Goal: Task Accomplishment & Management: Use online tool/utility

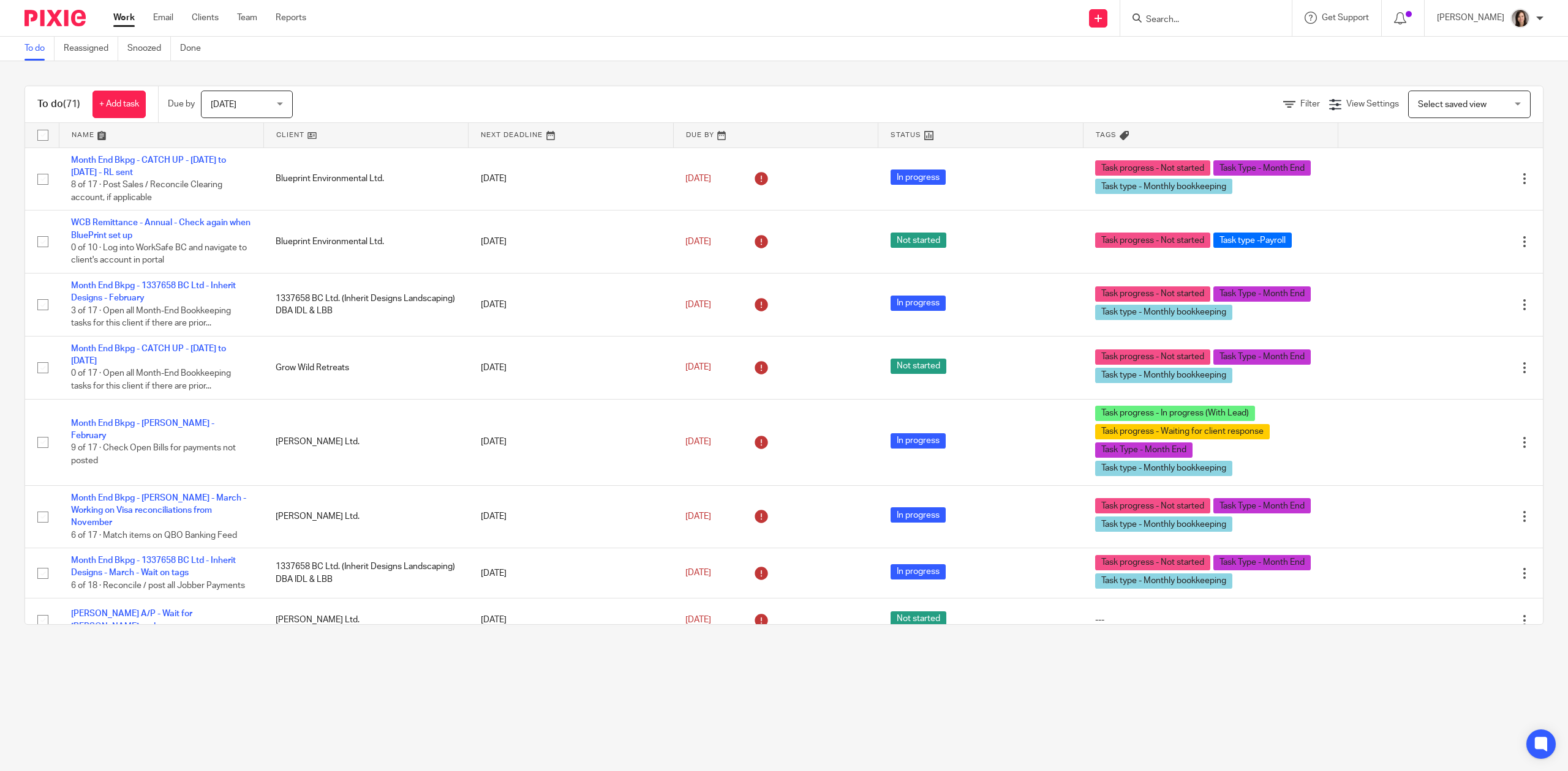
click at [1207, 12] on form at bounding box center [1209, 18] width 131 height 15
click at [1203, 15] on input "Search" at bounding box center [1199, 20] width 110 height 11
type input "synlawn"
click at [1217, 74] on link at bounding box center [1274, 57] width 263 height 38
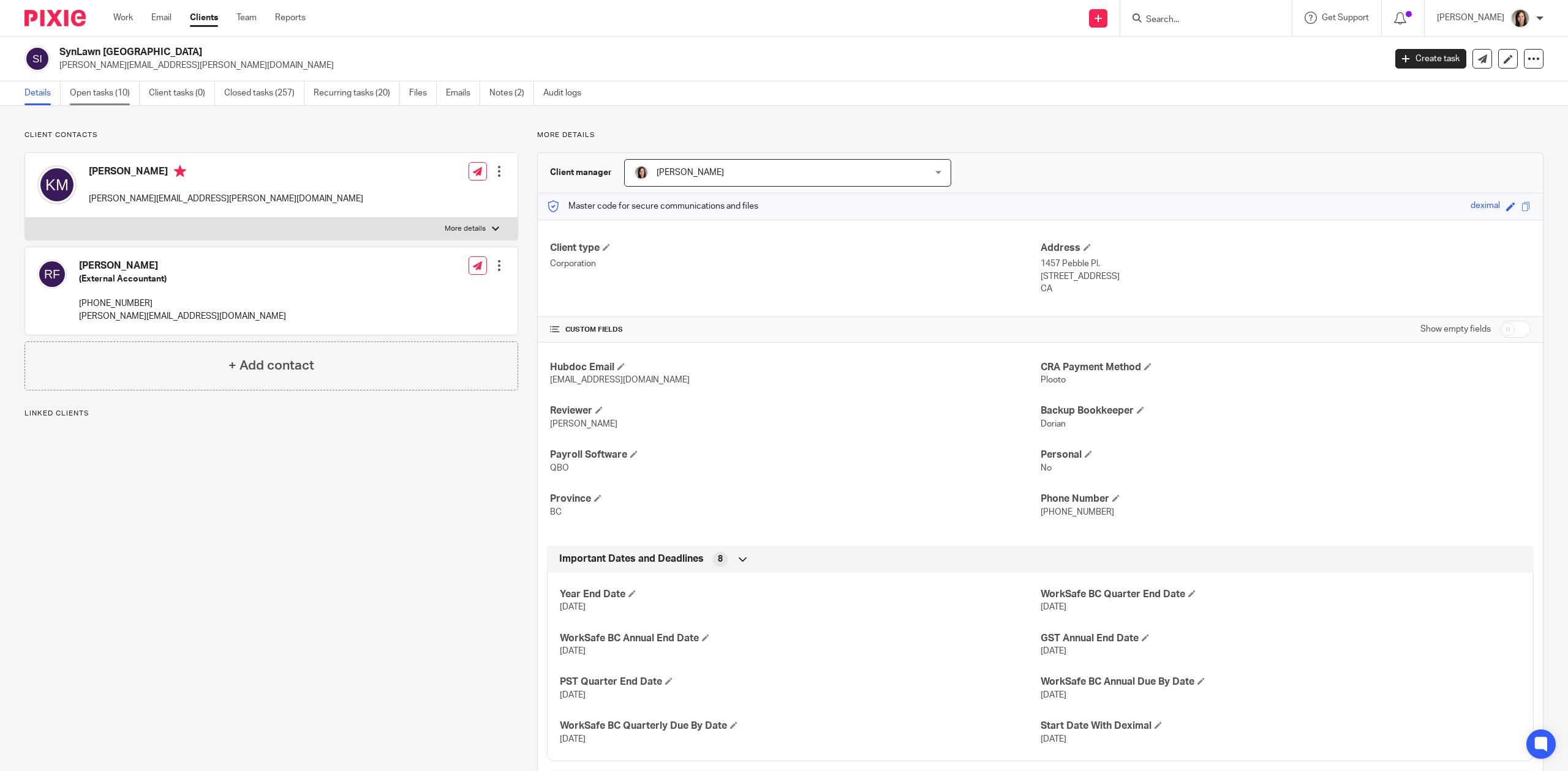
click at [96, 89] on link "Open tasks (10)" at bounding box center [105, 93] width 70 height 24
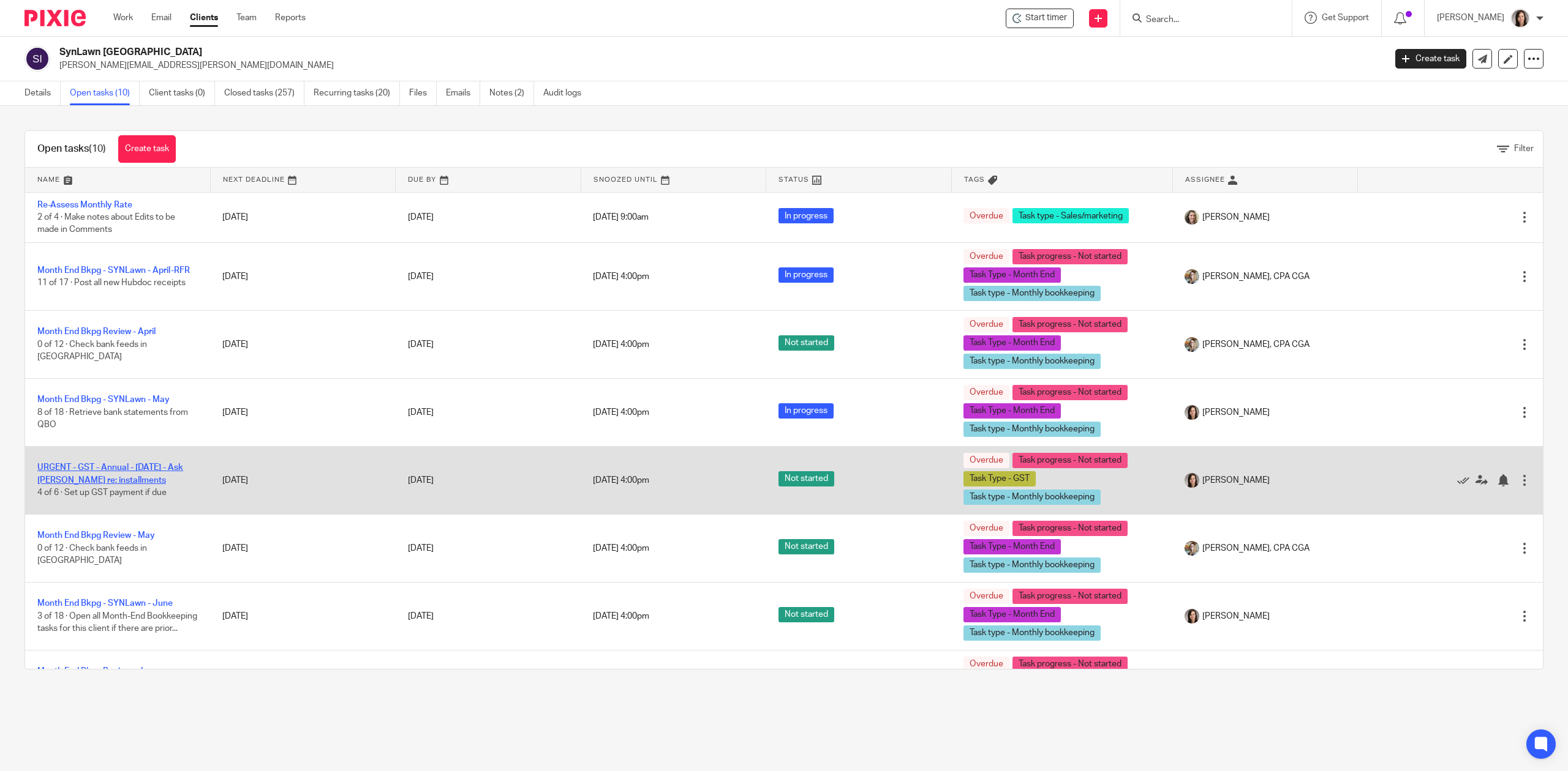
click at [105, 470] on link "URGENT - GST - Annual - [DATE] - Ask [PERSON_NAME] re: installments" at bounding box center [110, 473] width 146 height 21
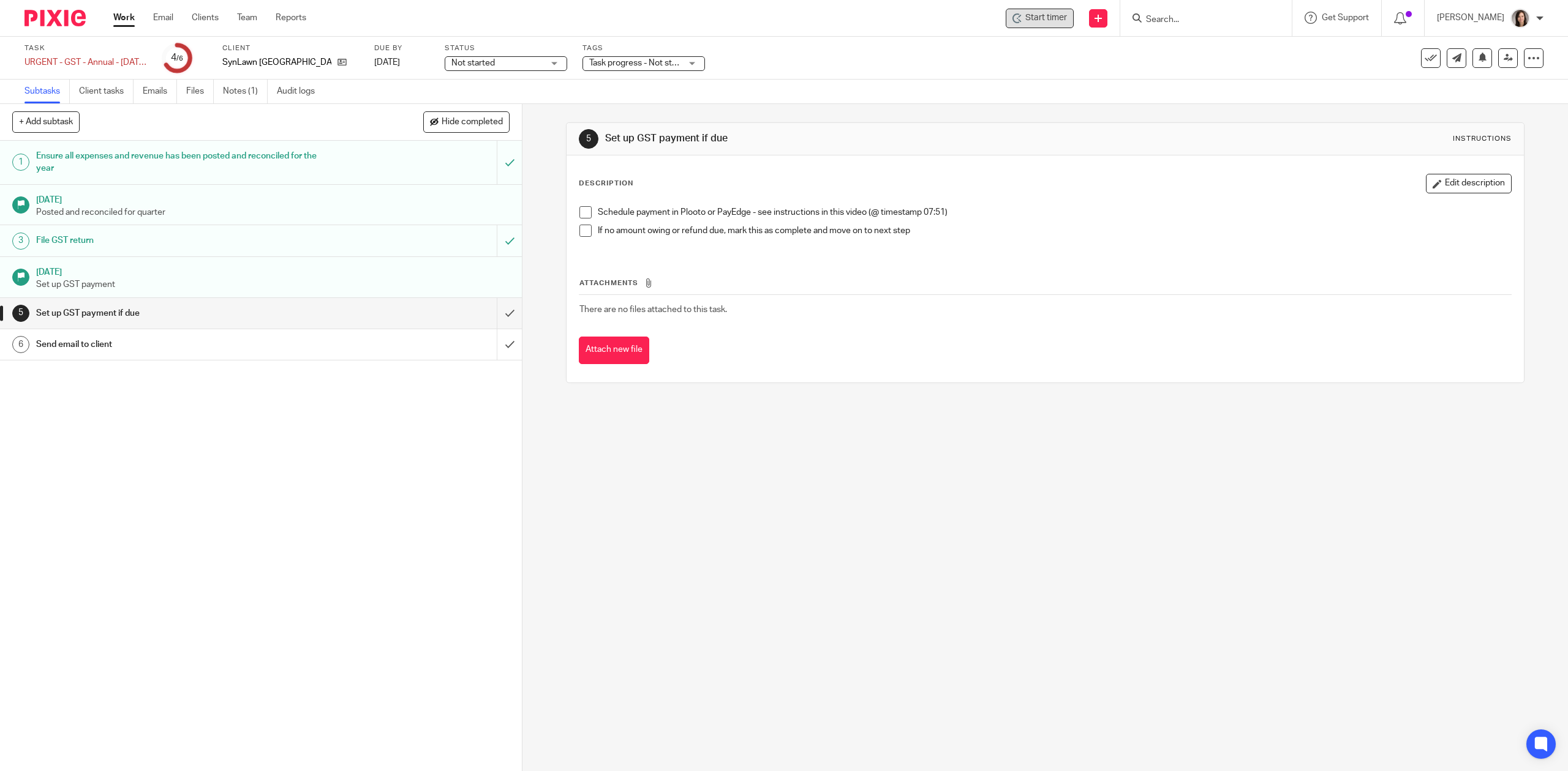
click at [1037, 18] on span "Start timer" at bounding box center [1046, 18] width 41 height 13
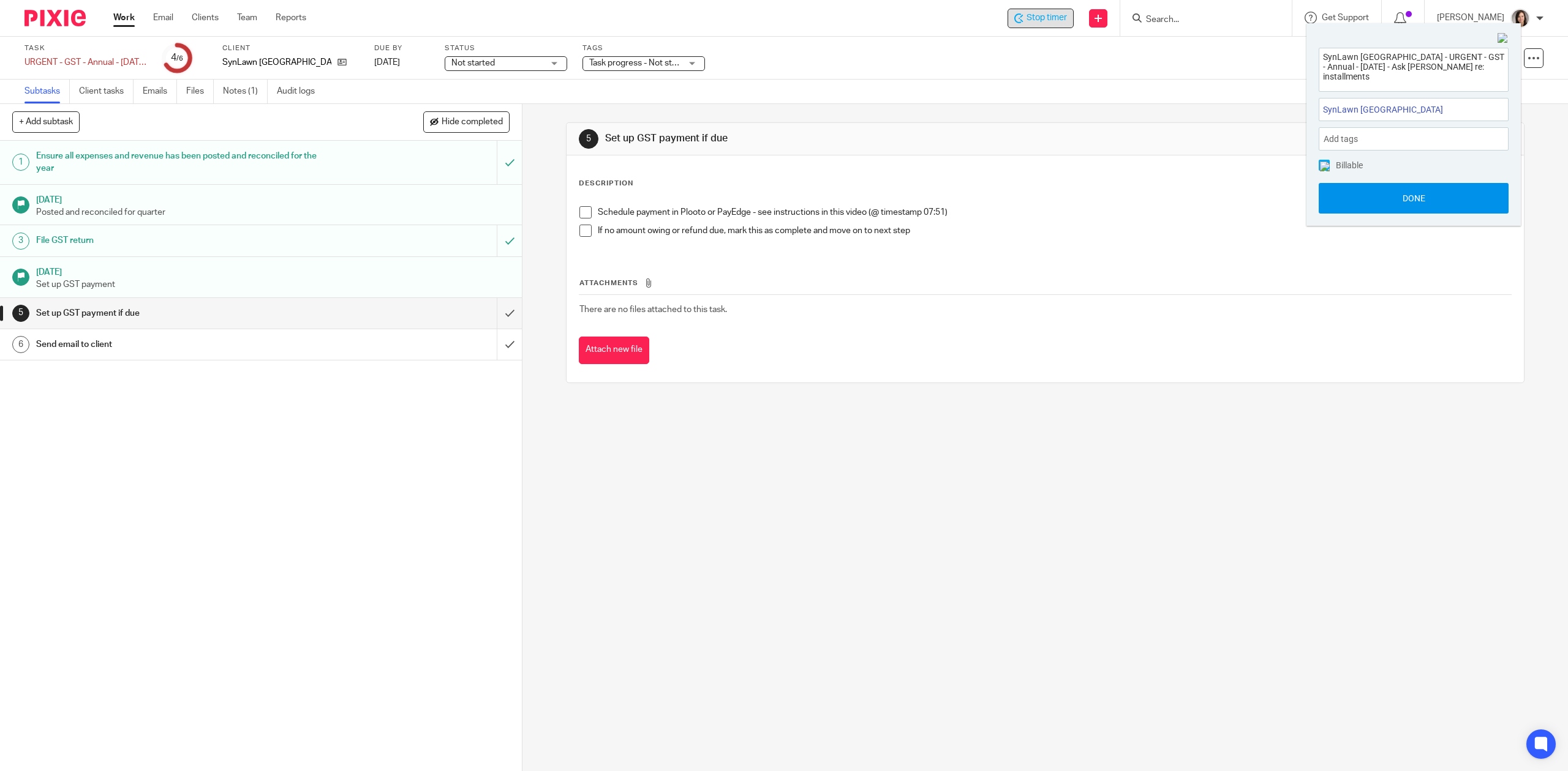
click at [1433, 192] on button "Done" at bounding box center [1414, 198] width 190 height 31
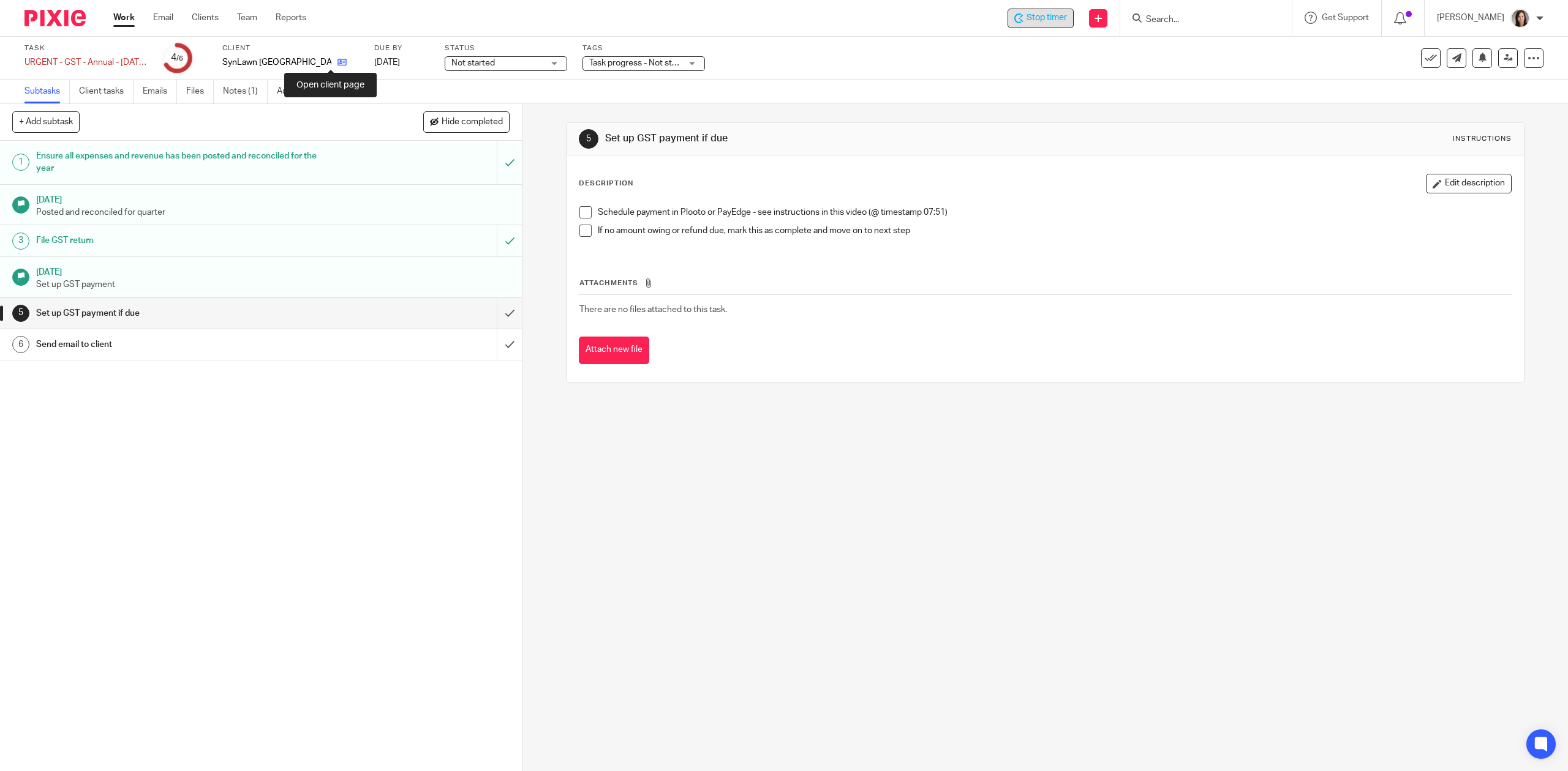
click at [337, 62] on icon at bounding box center [341, 62] width 9 height 9
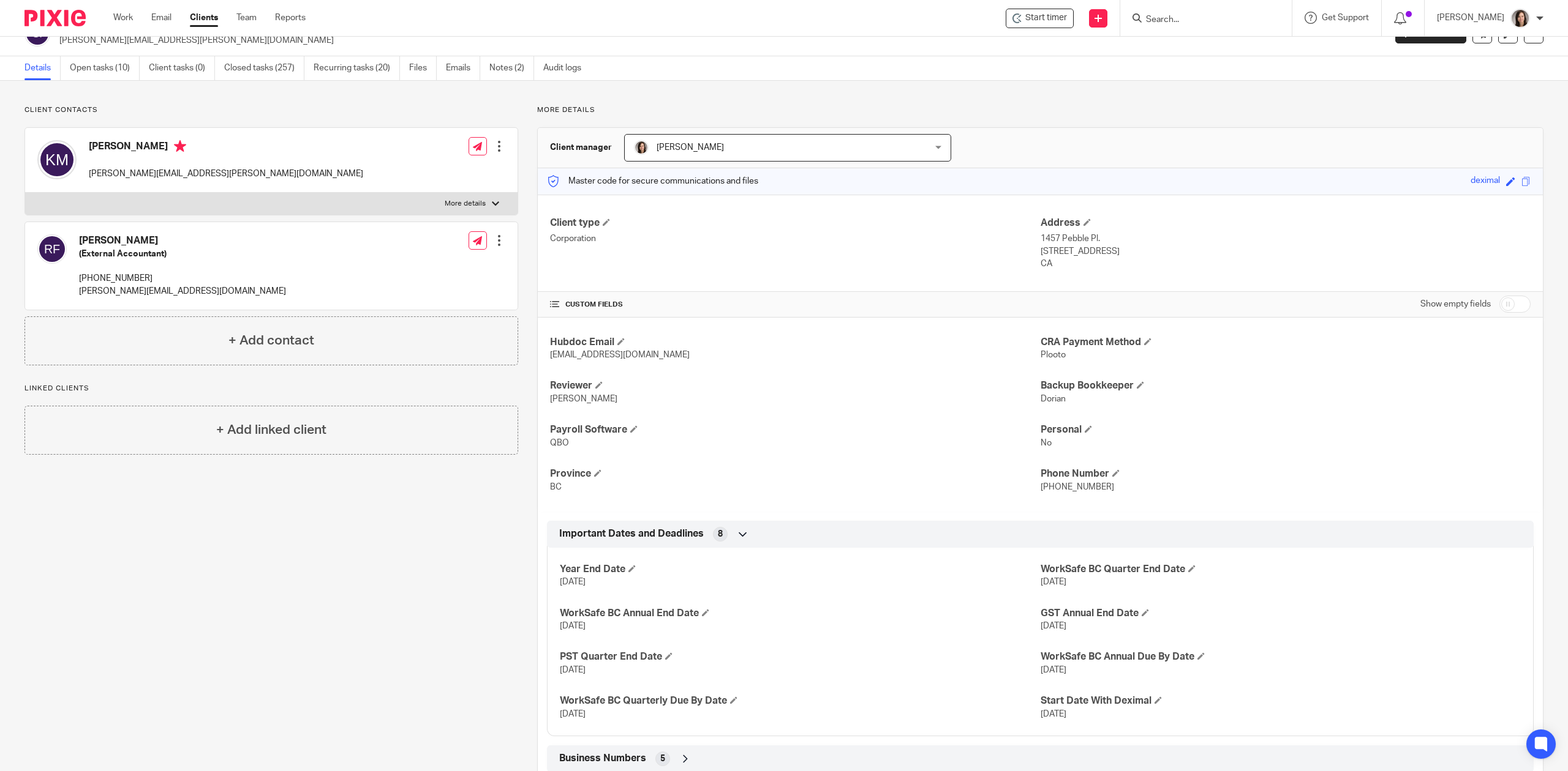
scroll to position [135, 0]
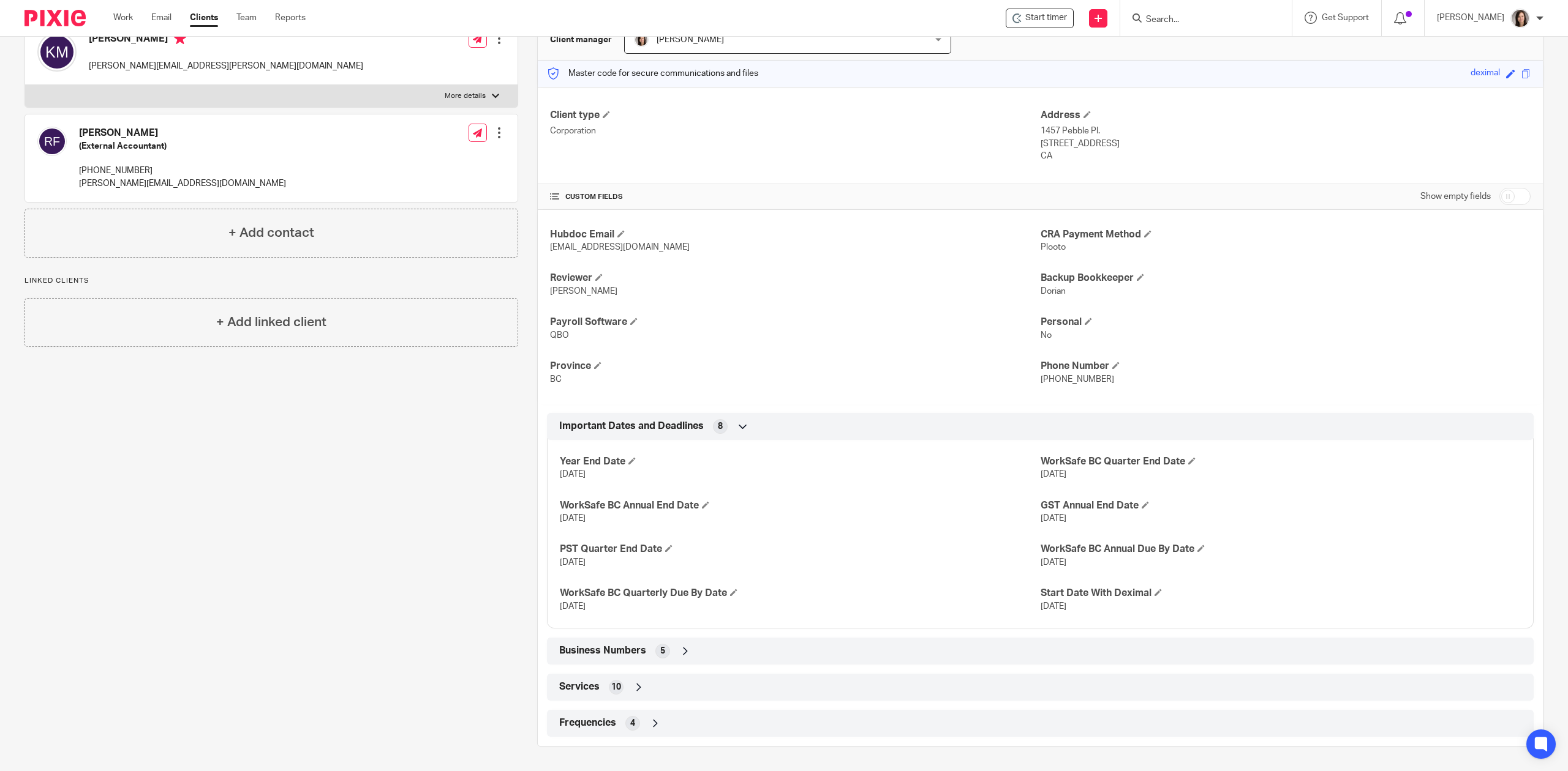
click at [702, 652] on div "Business Numbers 5" at bounding box center [1041, 651] width 969 height 21
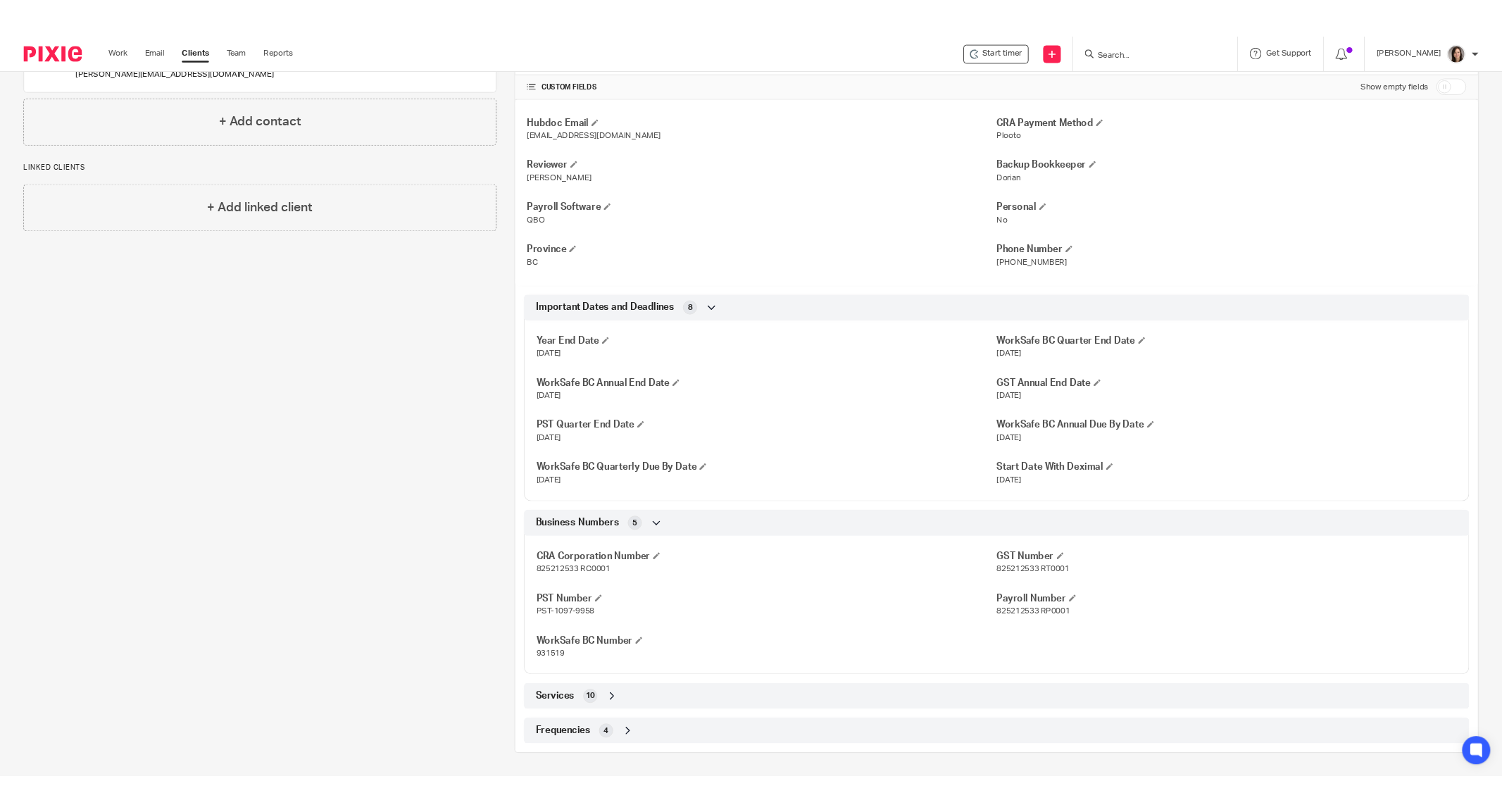
scroll to position [317, 0]
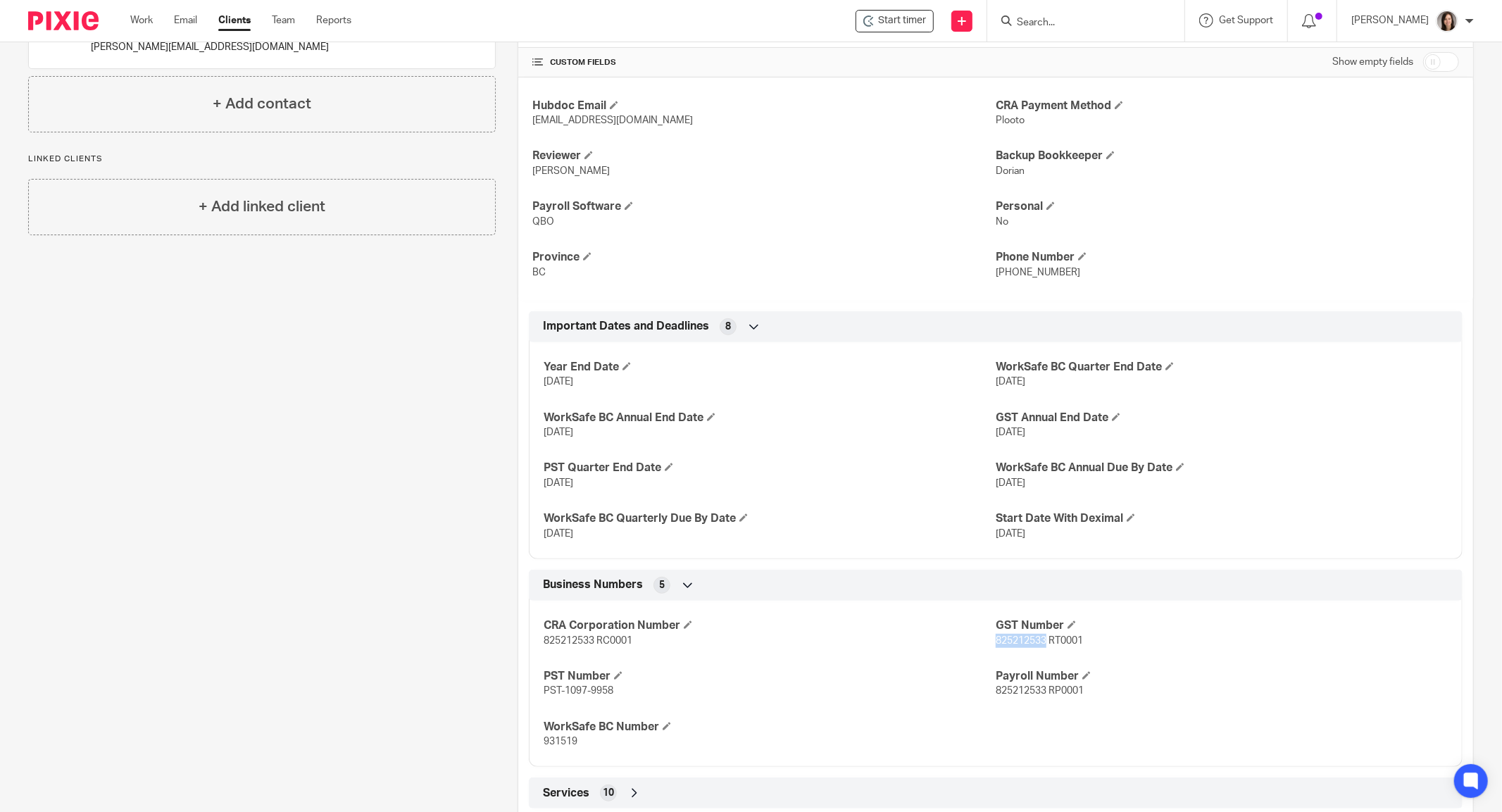
drag, startPoint x: 1037, startPoint y: 636, endPoint x: 986, endPoint y: 636, distance: 51.0
click at [995, 636] on span "825212533 RT0001" at bounding box center [1039, 640] width 87 height 10
copy span "825212533"
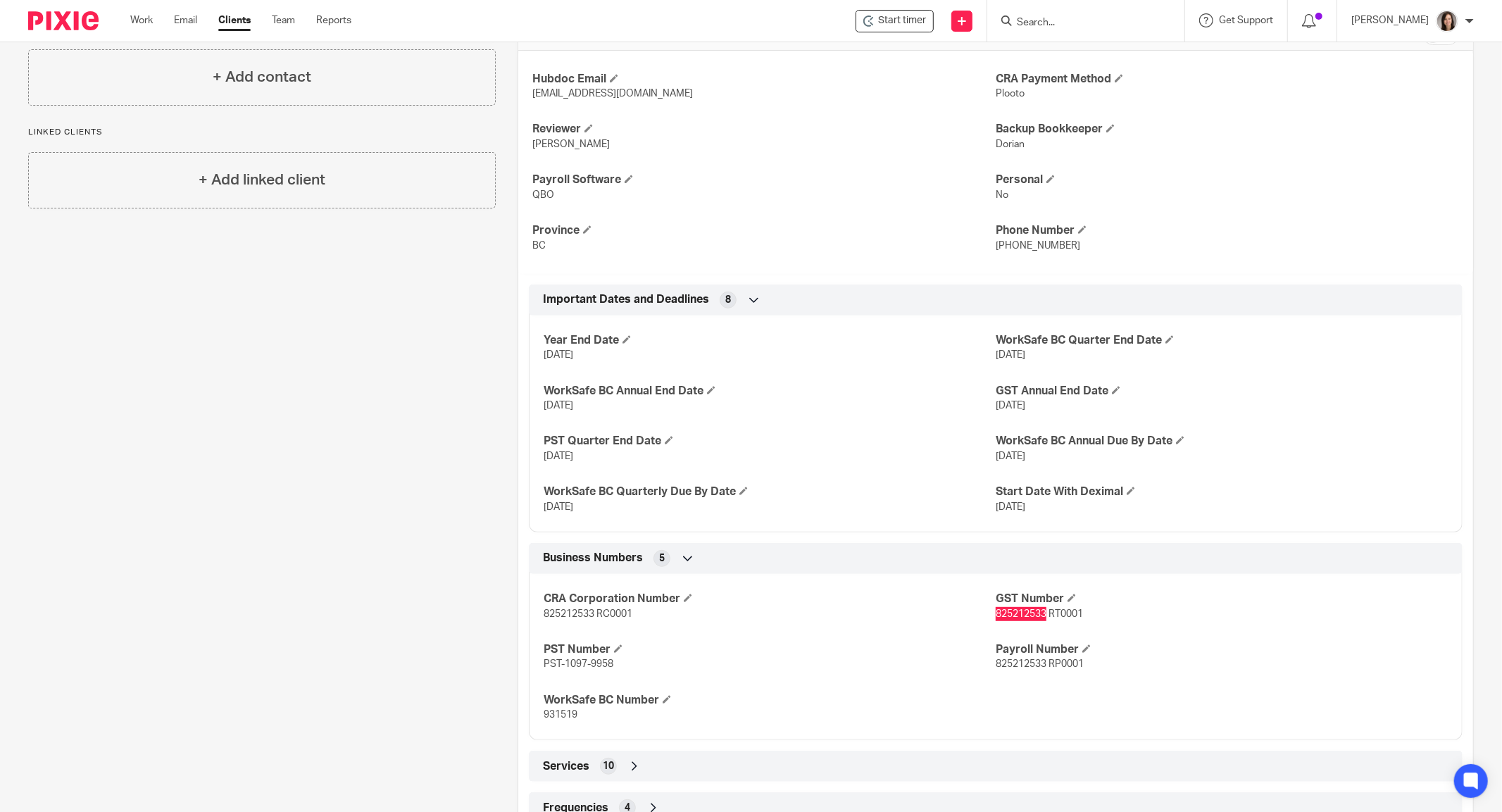
scroll to position [348, 0]
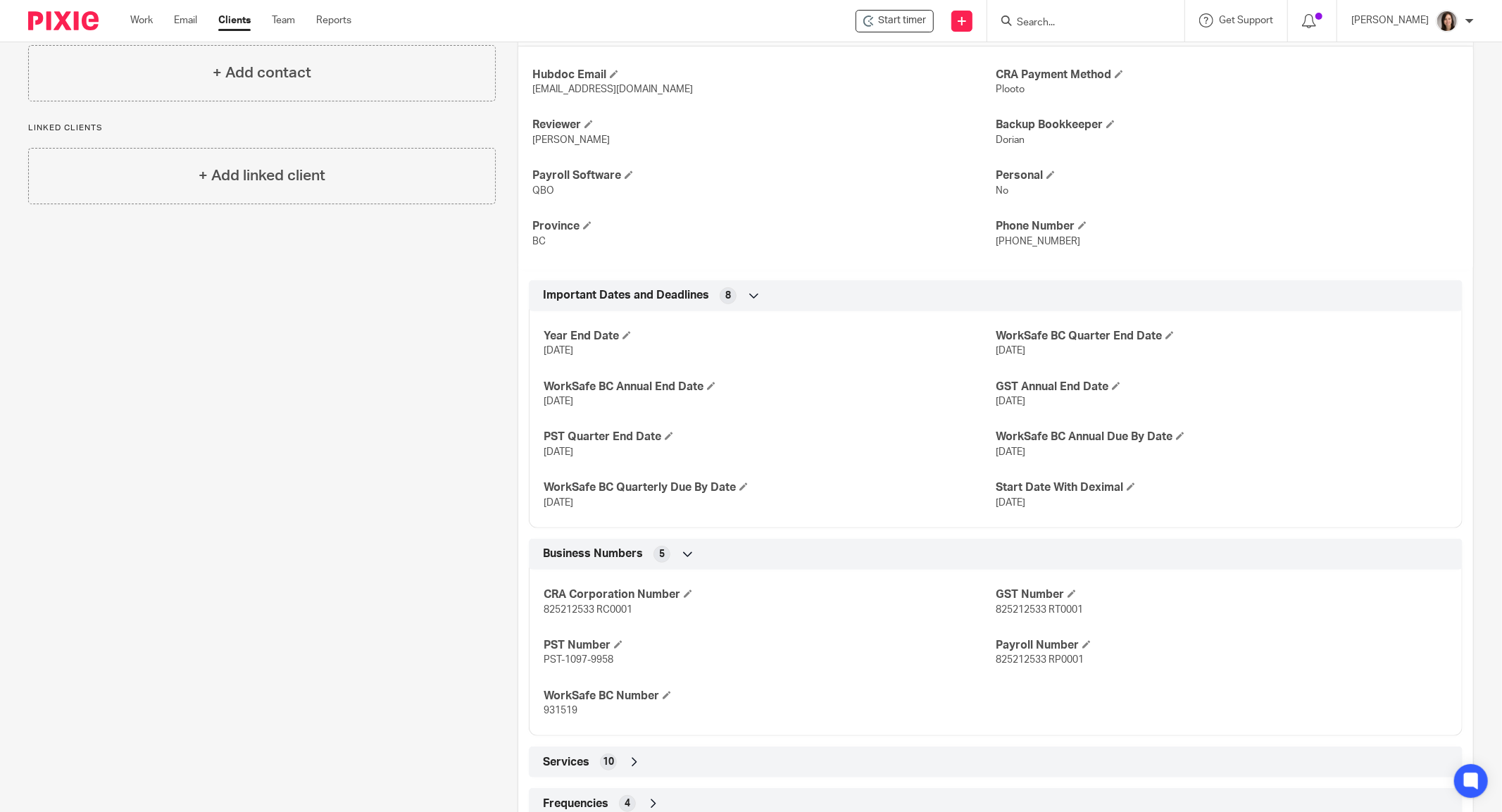
click at [1208, 582] on div "CRA Corporation Number 825212533 RC0001 GST Number 825212533 RT0001 PST Number …" at bounding box center [995, 647] width 934 height 177
drag, startPoint x: 1037, startPoint y: 606, endPoint x: 985, endPoint y: 607, distance: 52.0
click at [995, 607] on span "825212533 RT0001" at bounding box center [1039, 610] width 87 height 10
copy span "825212533"
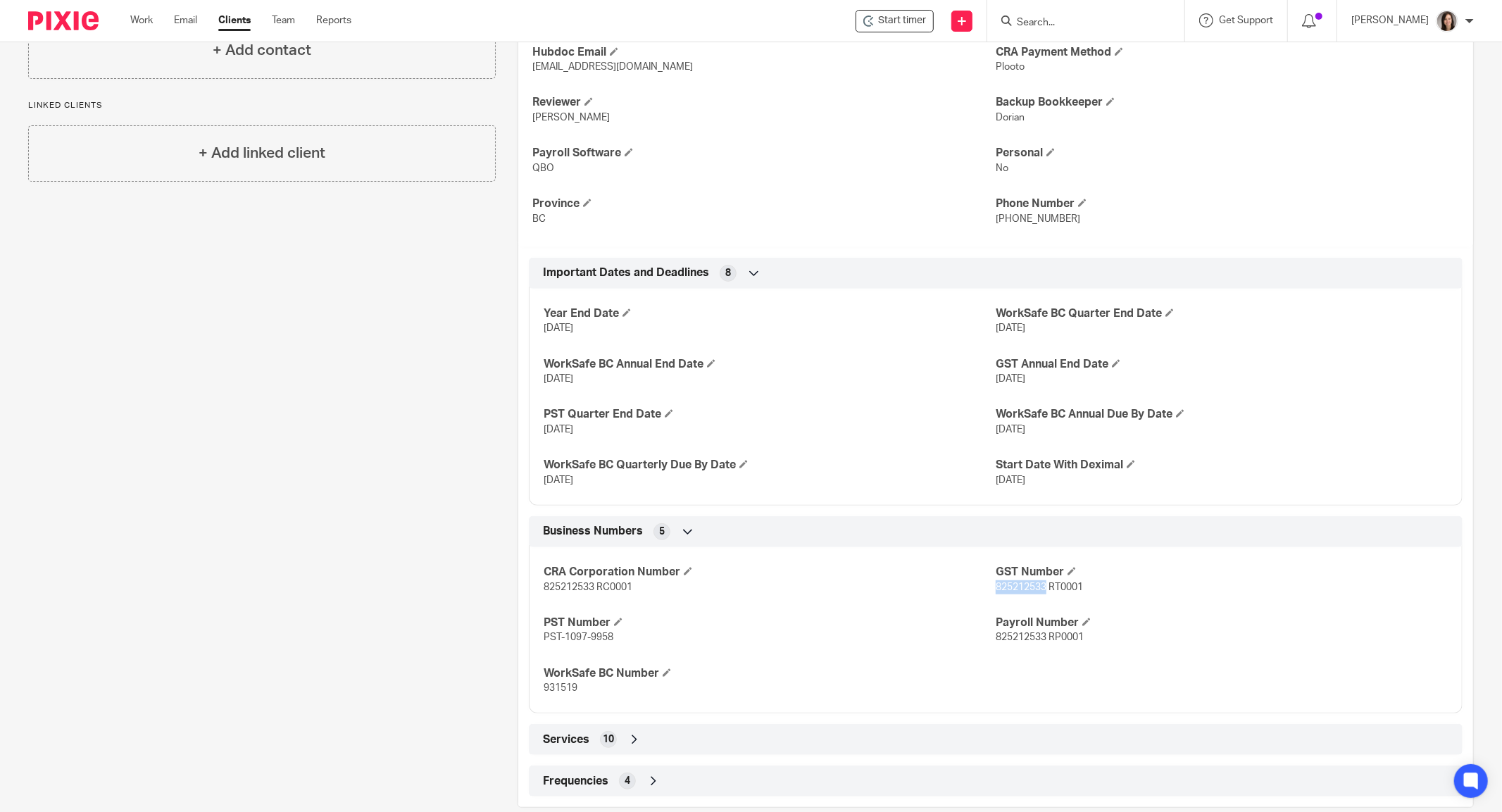
scroll to position [392, 0]
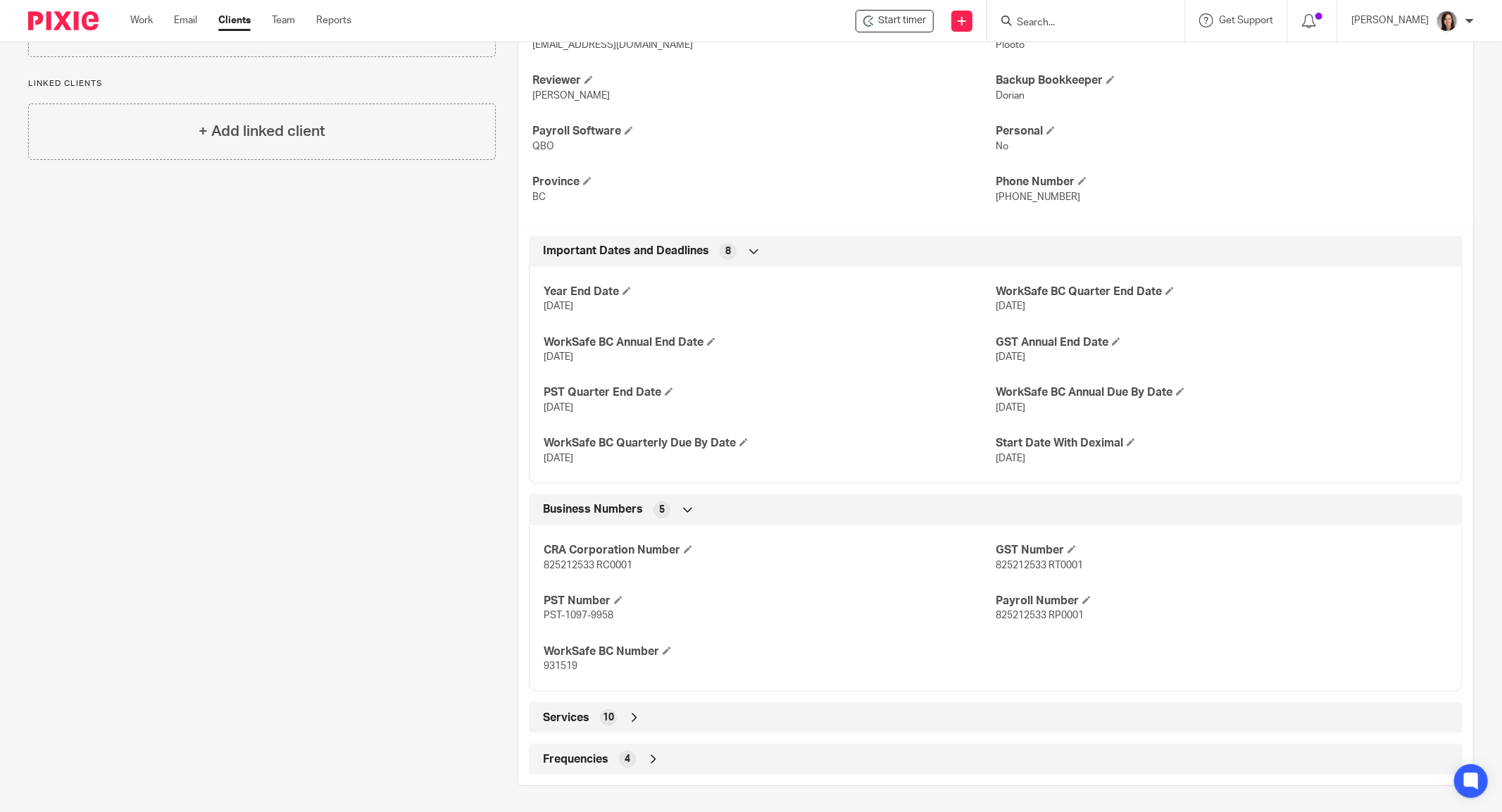
click at [1100, 585] on div "CRA Corporation Number 825212533 RC0001 GST Number 825212533 RT0001 PST Number …" at bounding box center [995, 603] width 934 height 177
drag, startPoint x: 1040, startPoint y: 566, endPoint x: 987, endPoint y: 564, distance: 53.0
click at [995, 564] on span "825212533 RT0001" at bounding box center [1039, 565] width 87 height 10
copy span "825212533"
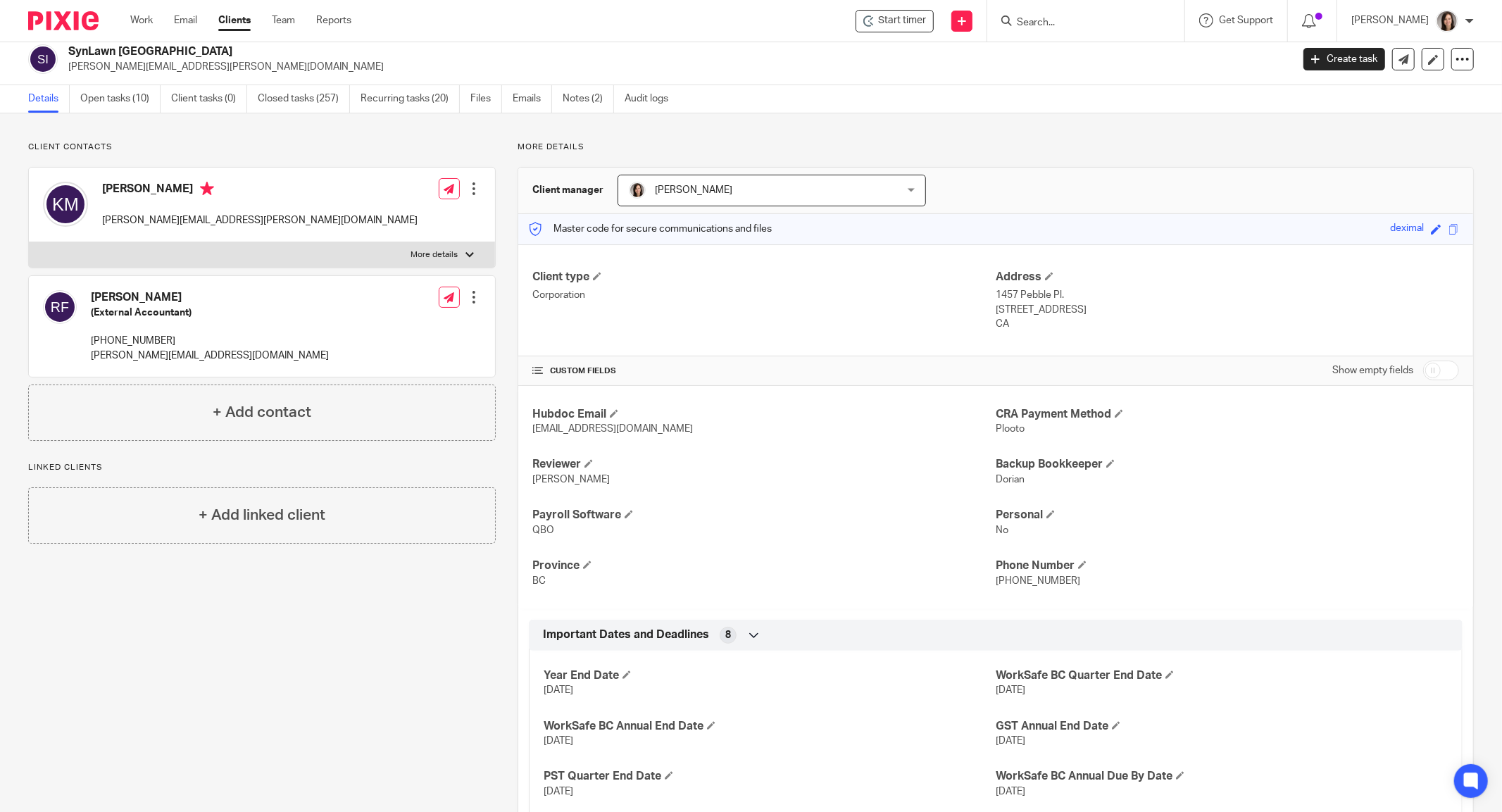
scroll to position [0, 0]
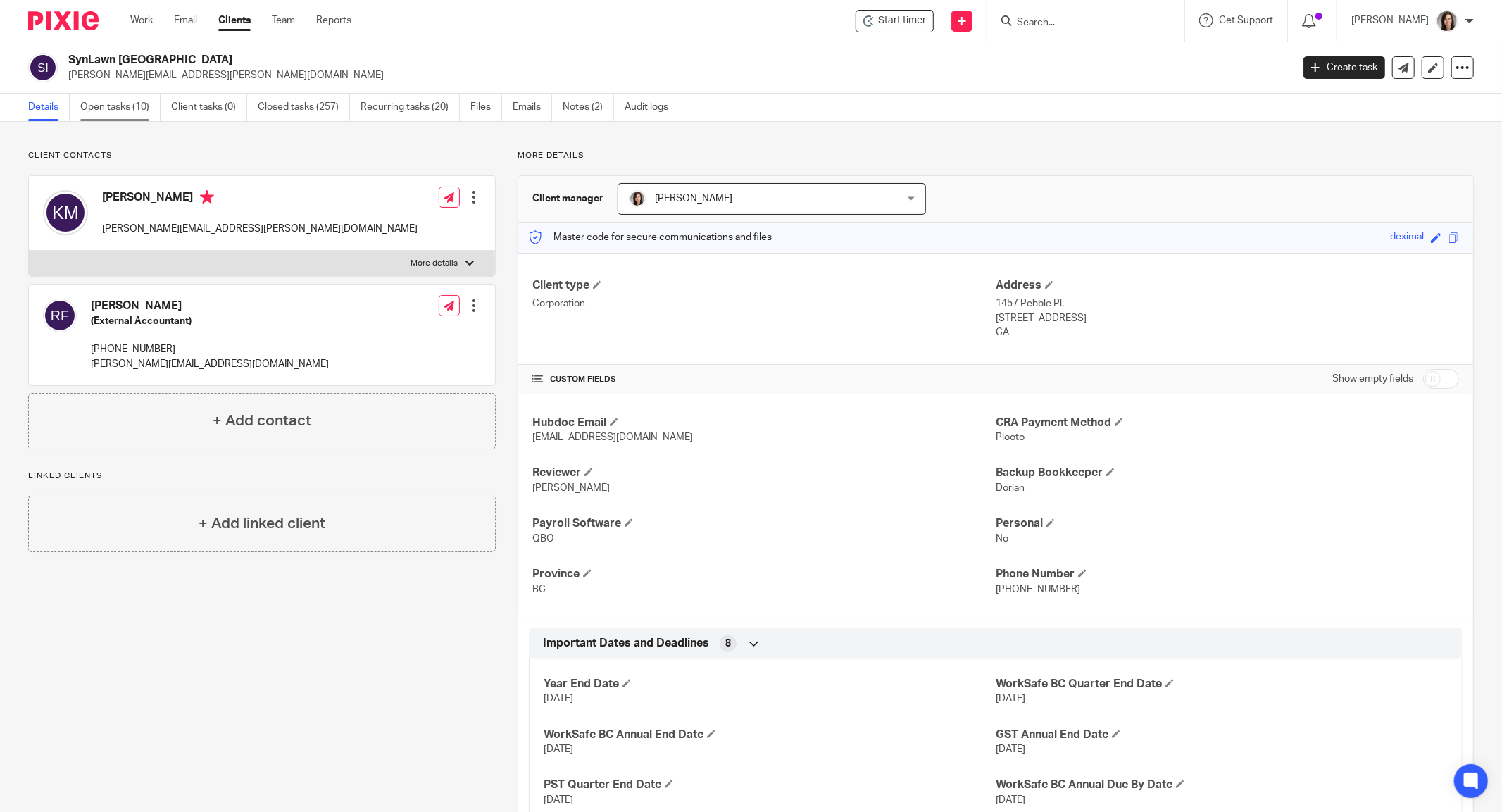
click at [148, 101] on link "Open tasks (10)" at bounding box center [121, 107] width 80 height 27
